Goal: Information Seeking & Learning: Find specific fact

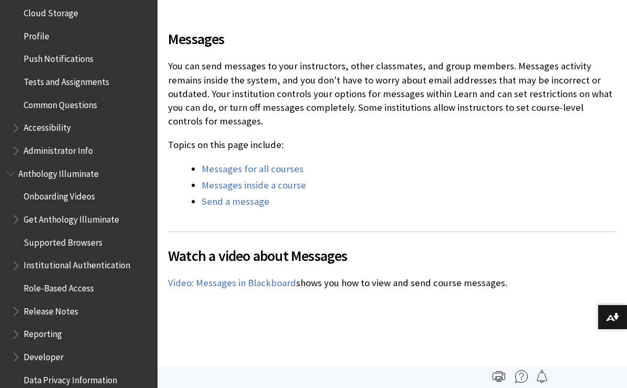
scroll to position [513, 0]
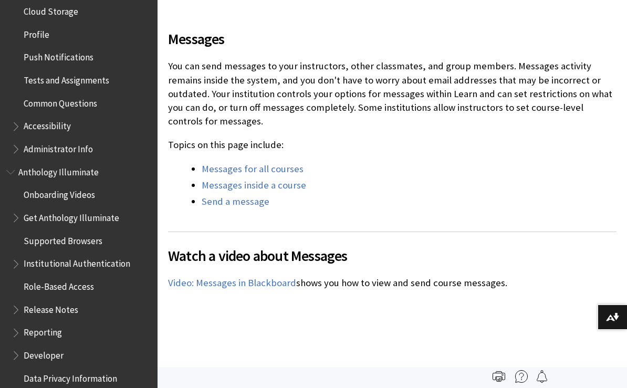
click at [65, 71] on span "Tests and Assignments" at bounding box center [67, 78] width 86 height 14
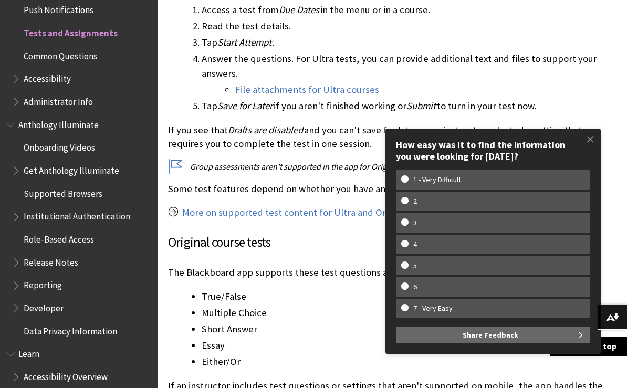
scroll to position [1167, 0]
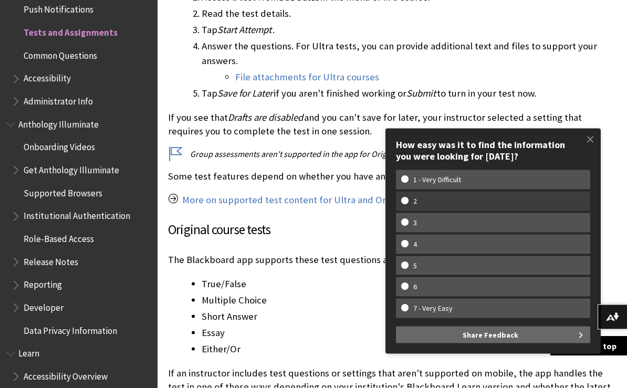
click at [456, 211] on label "2" at bounding box center [493, 201] width 194 height 19
click at [408, 204] on input "2" at bounding box center [404, 200] width 7 height 7
radio input "true"
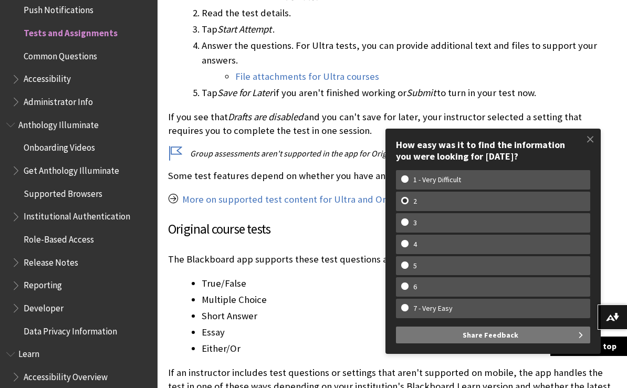
click at [469, 344] on span "Share Feedback" at bounding box center [491, 335] width 56 height 17
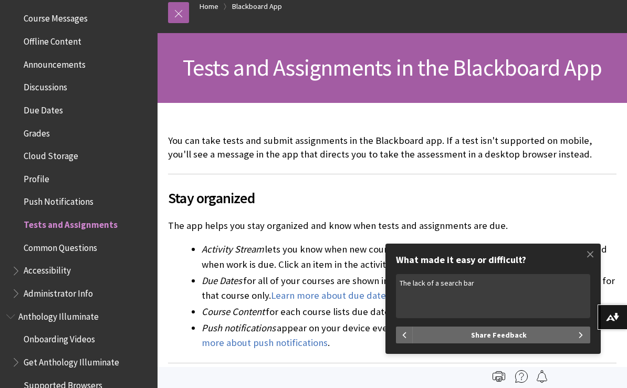
scroll to position [0, 0]
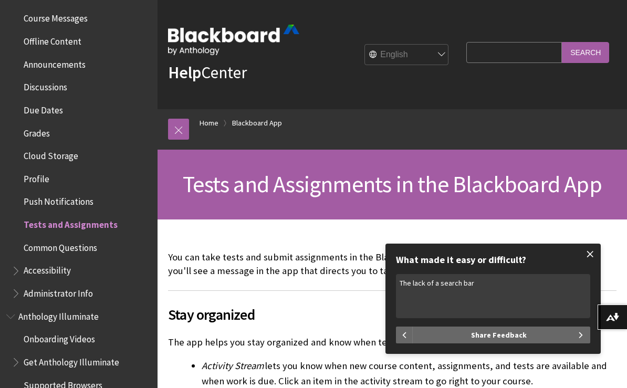
type textarea "The lack of a search bar"
click at [593, 265] on span at bounding box center [590, 254] width 22 height 22
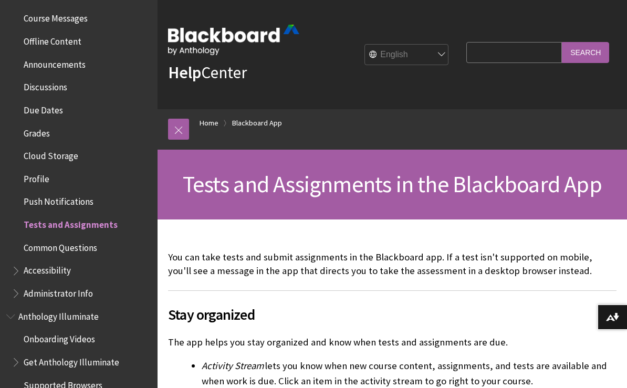
click at [529, 56] on input "Search Query" at bounding box center [514, 52] width 96 height 20
paste input "SmarterProctoring Management Services"
type input "SmarterProctoring Management Services"
click at [587, 49] on input "Search" at bounding box center [585, 52] width 47 height 20
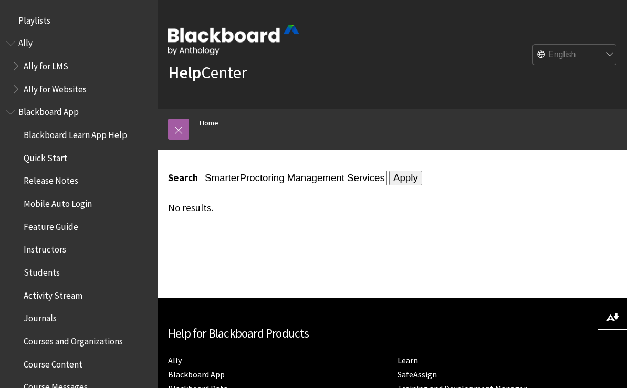
click at [321, 185] on input "SmarterProctoring Management Services" at bounding box center [295, 178] width 184 height 14
click at [295, 180] on input "SmarterProctoring Management Services" at bounding box center [295, 178] width 184 height 14
drag, startPoint x: 294, startPoint y: 180, endPoint x: 363, endPoint y: 181, distance: 69.4
click at [363, 181] on form "Search SmarterProctoring Management Services Apply" at bounding box center [392, 178] width 449 height 15
type input "SmarterProctoring"
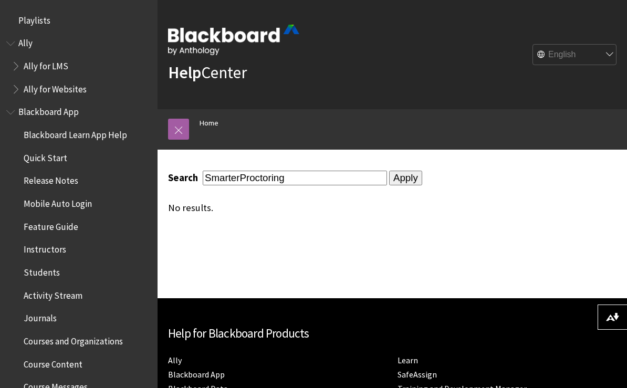
click at [0, 0] on html "Skip to main content Help Center English عربية Català Cymraeg Deutsch Español S…" at bounding box center [313, 194] width 627 height 388
drag, startPoint x: 363, startPoint y: 181, endPoint x: -1, endPoint y: -1, distance: 406.4
click at [0, 0] on html "Skip to main content Help Center English عربية Català Cymraeg Deutsch Español S…" at bounding box center [313, 194] width 627 height 388
click at [389, 179] on input "Apply" at bounding box center [405, 178] width 33 height 15
